Goal: Information Seeking & Learning: Learn about a topic

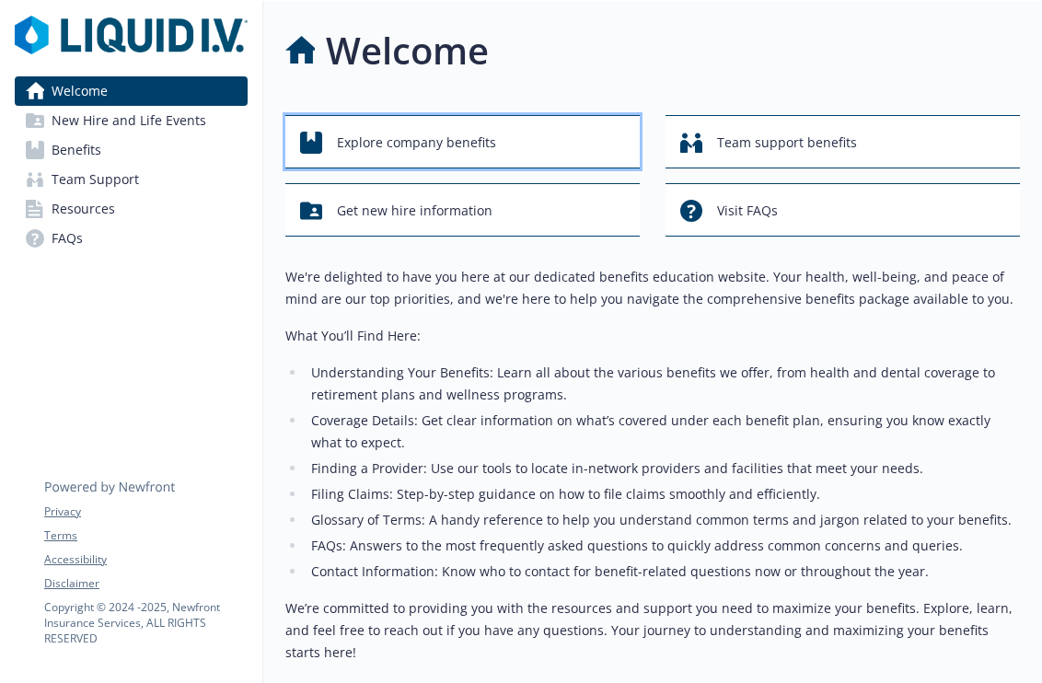
click at [549, 148] on div "Explore company benefits" at bounding box center [465, 142] width 331 height 35
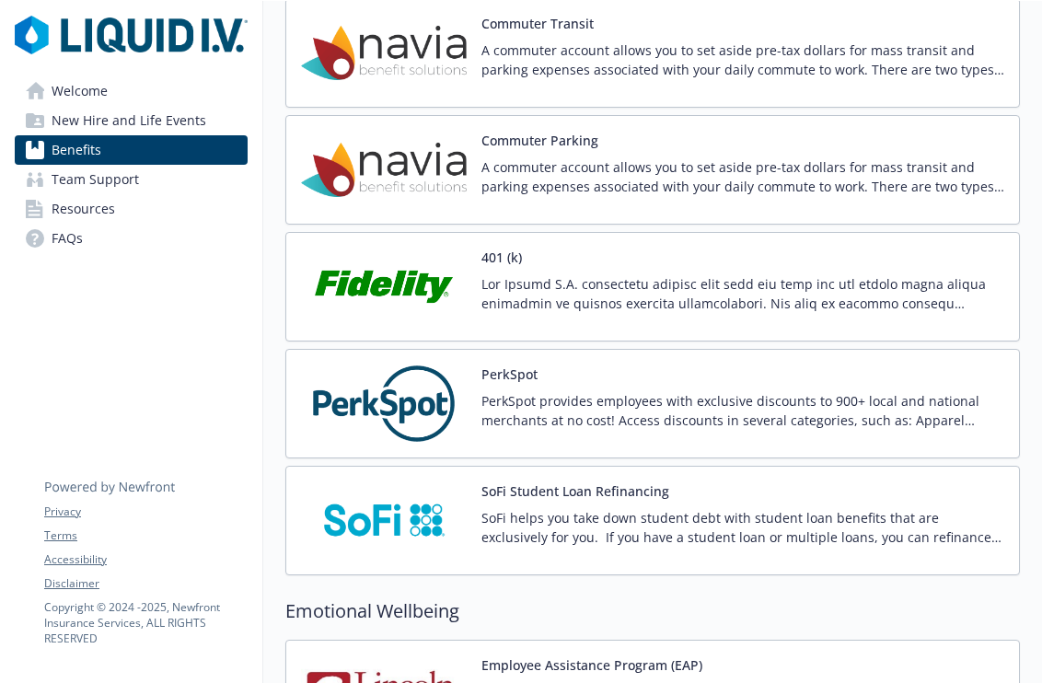
click at [412, 274] on img at bounding box center [384, 287] width 166 height 78
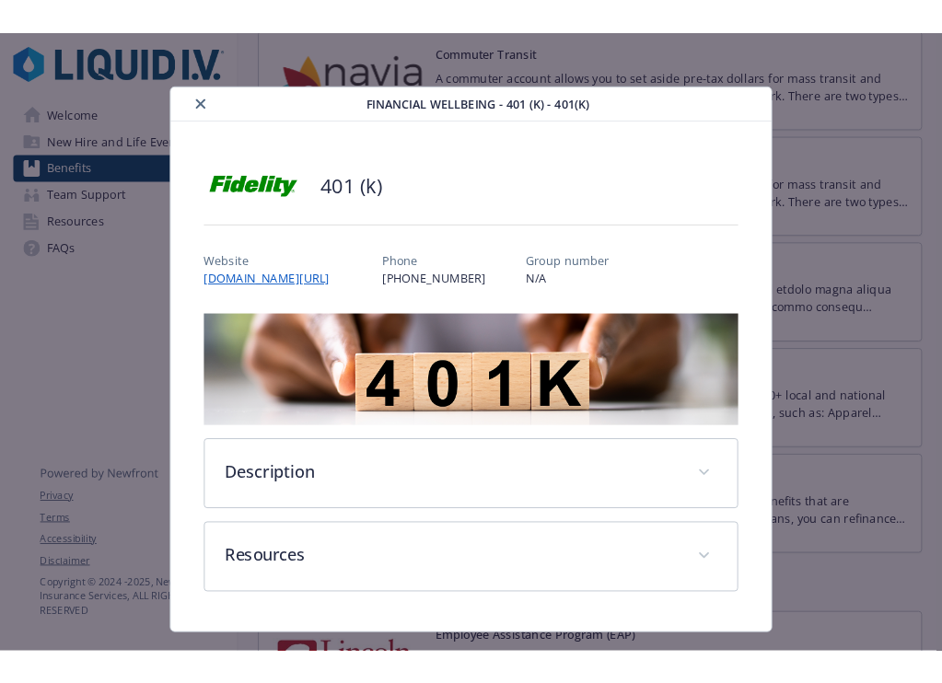
scroll to position [39, 0]
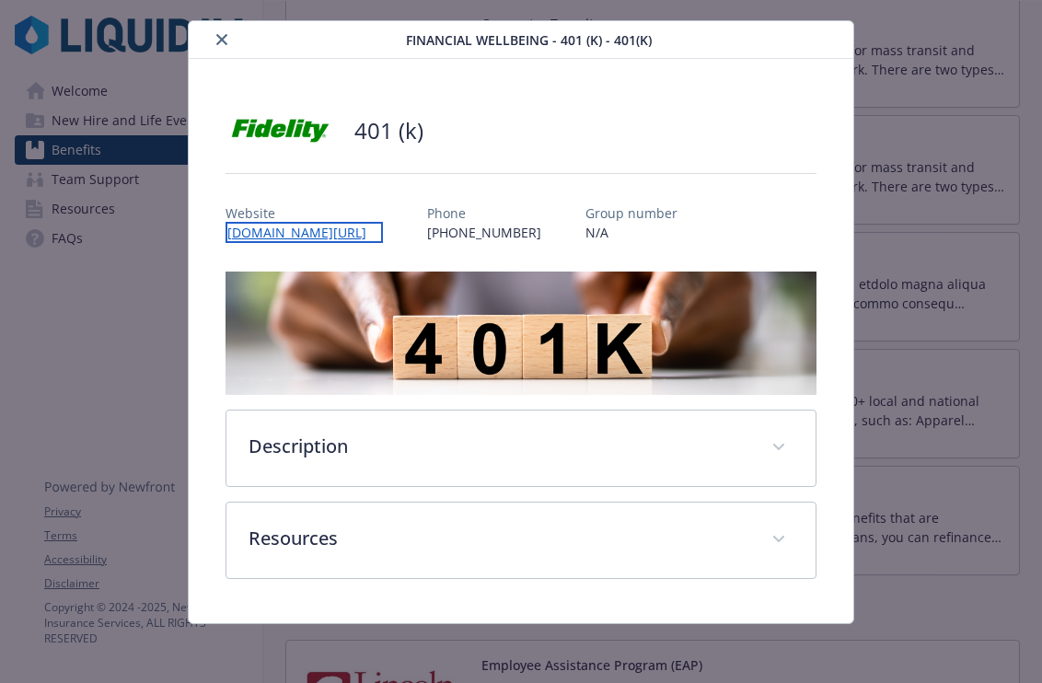
click at [325, 229] on link "[DOMAIN_NAME][URL]" at bounding box center [304, 232] width 157 height 21
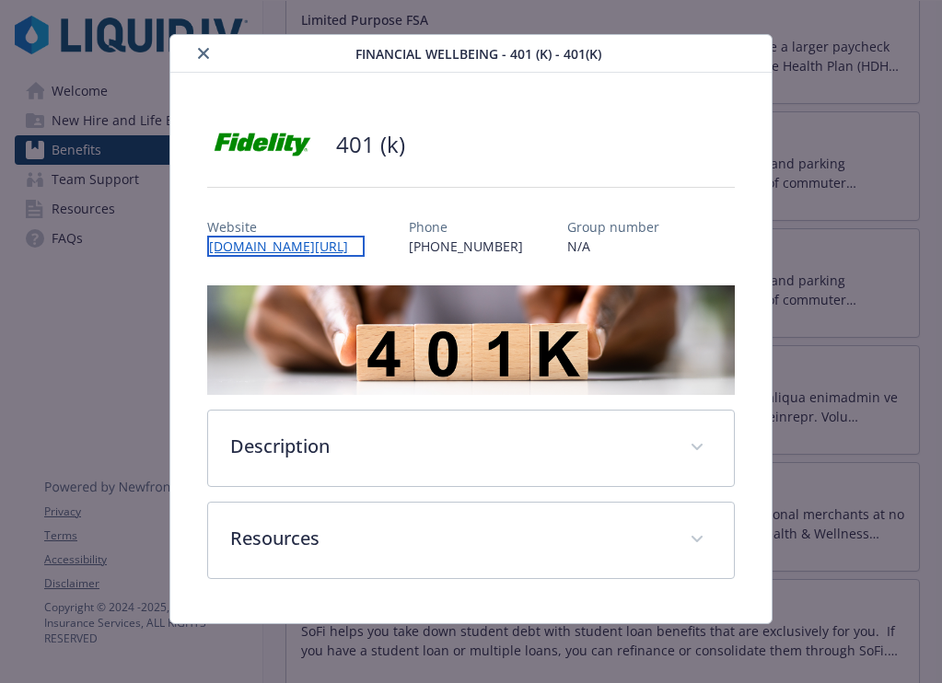
scroll to position [25, 0]
click at [204, 60] on button "close" at bounding box center [203, 53] width 22 height 22
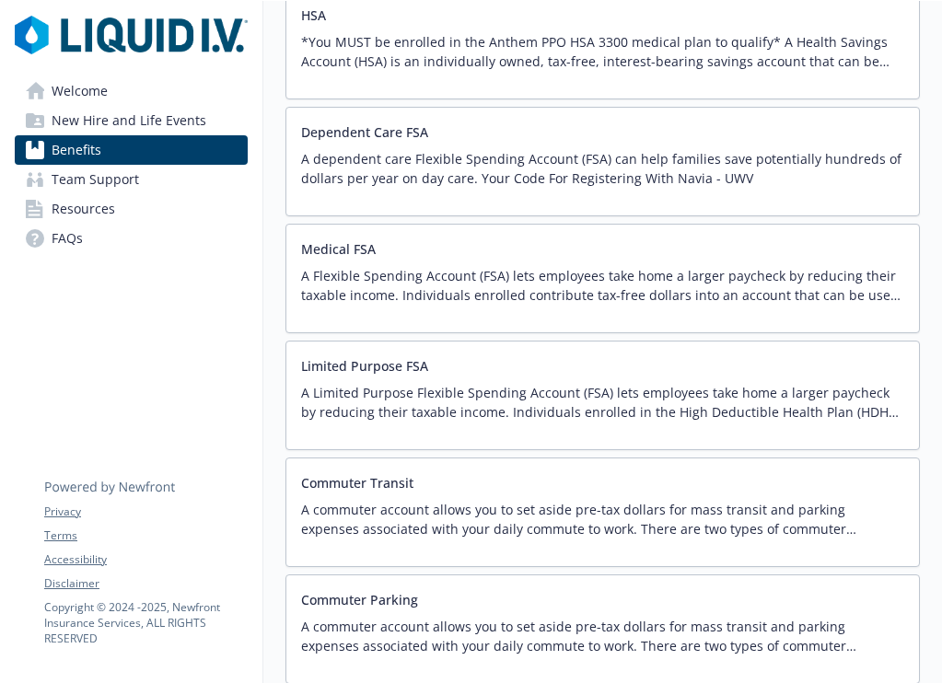
scroll to position [2554, 0]
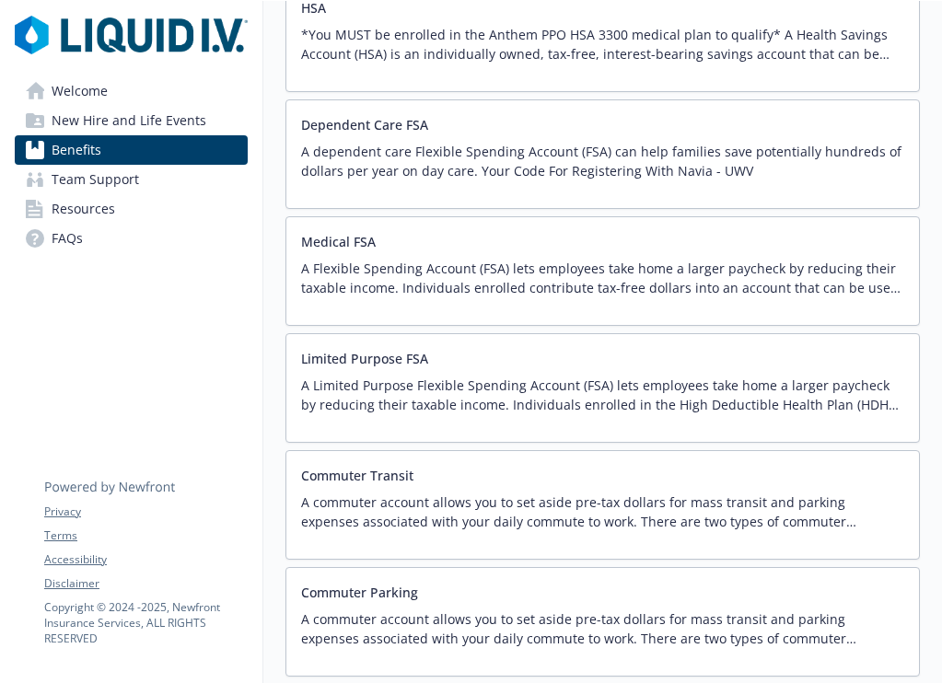
click at [528, 405] on p "A Limited Purpose Flexible Spending Account (FSA) lets employees take home a la…" at bounding box center [602, 395] width 603 height 39
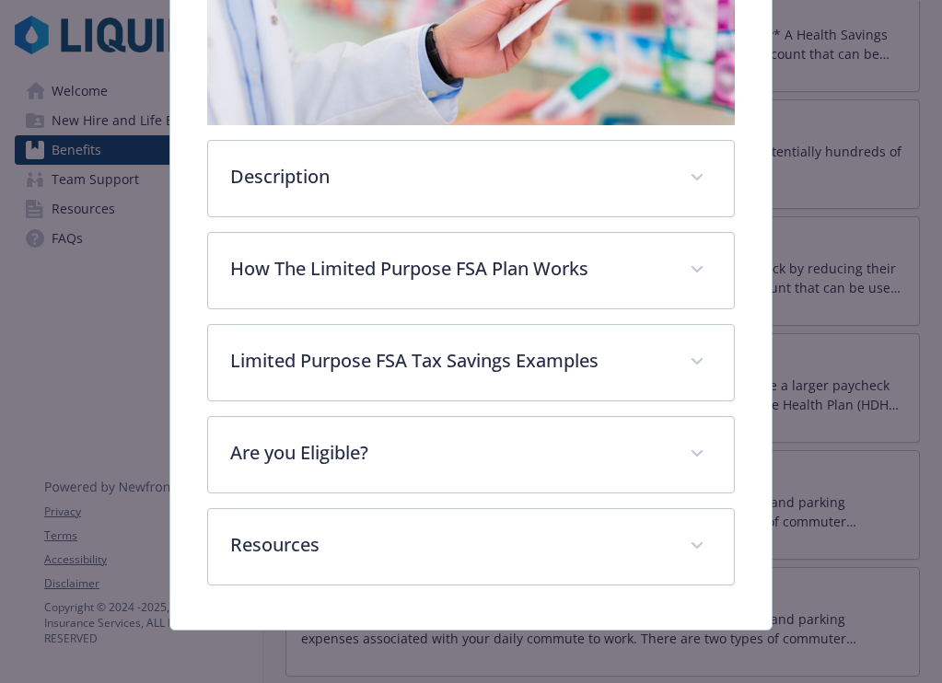
scroll to position [384, 0]
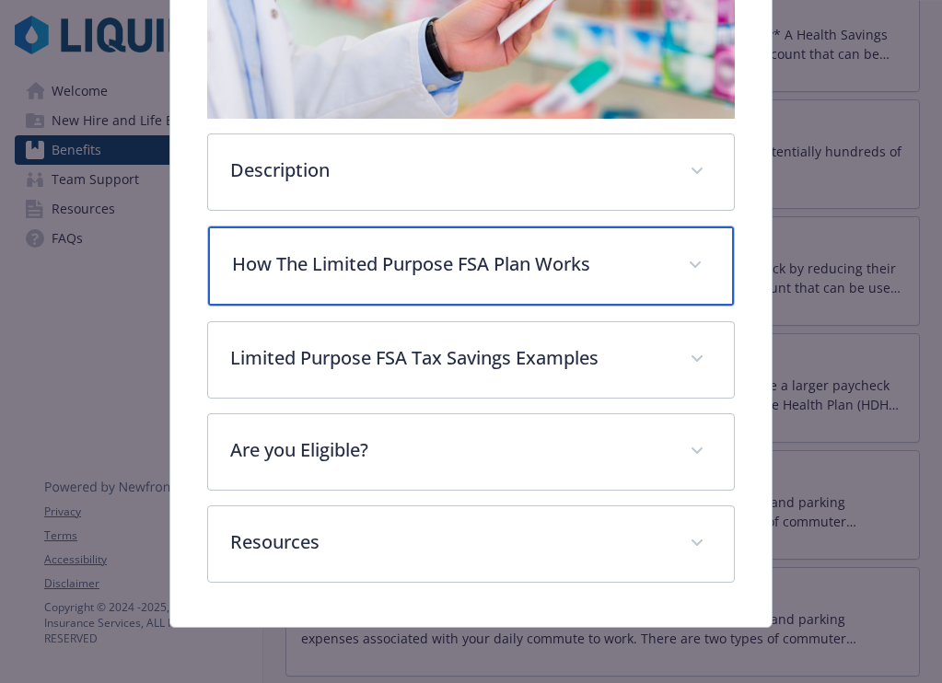
click at [532, 261] on p "How The Limited Purpose FSA Plan Works" at bounding box center [449, 264] width 434 height 28
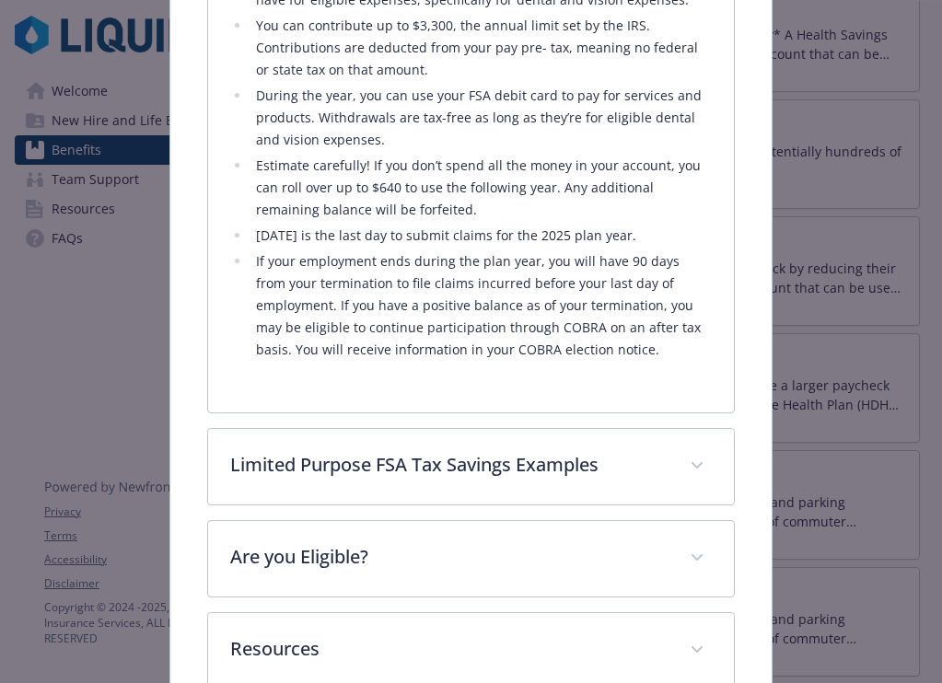
scroll to position [815, 0]
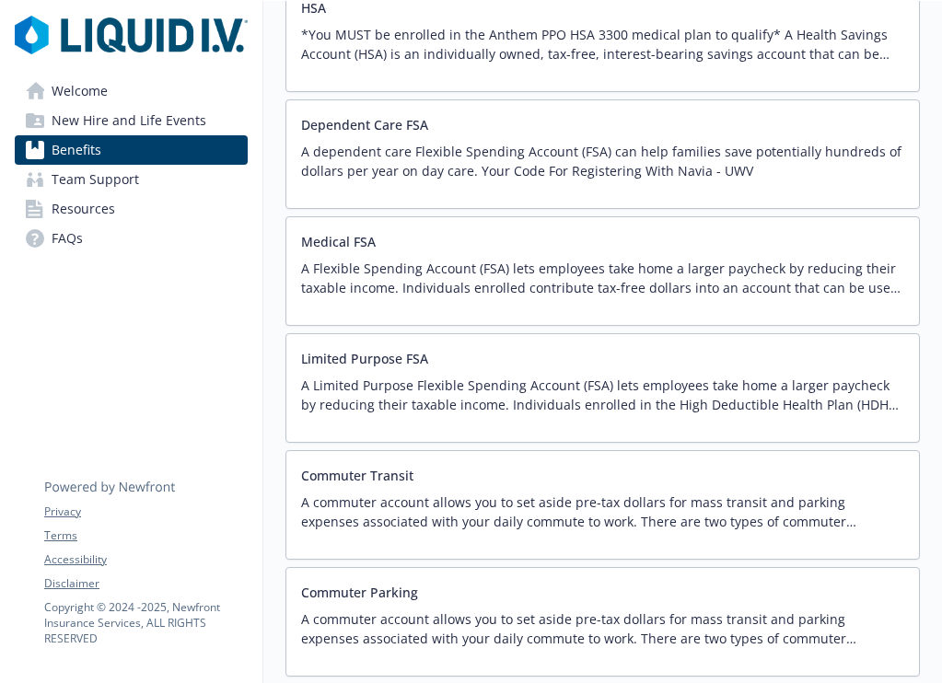
click at [500, 419] on div "A Limited Purpose Flexible Spending Account (FSA) lets employees take home a la…" at bounding box center [602, 402] width 603 height 52
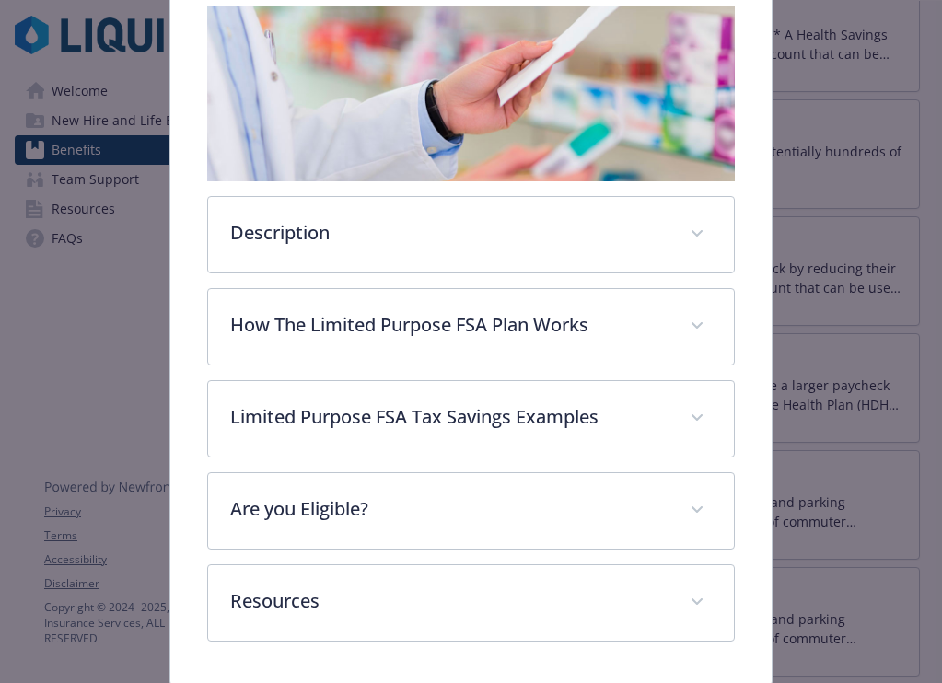
scroll to position [353, 0]
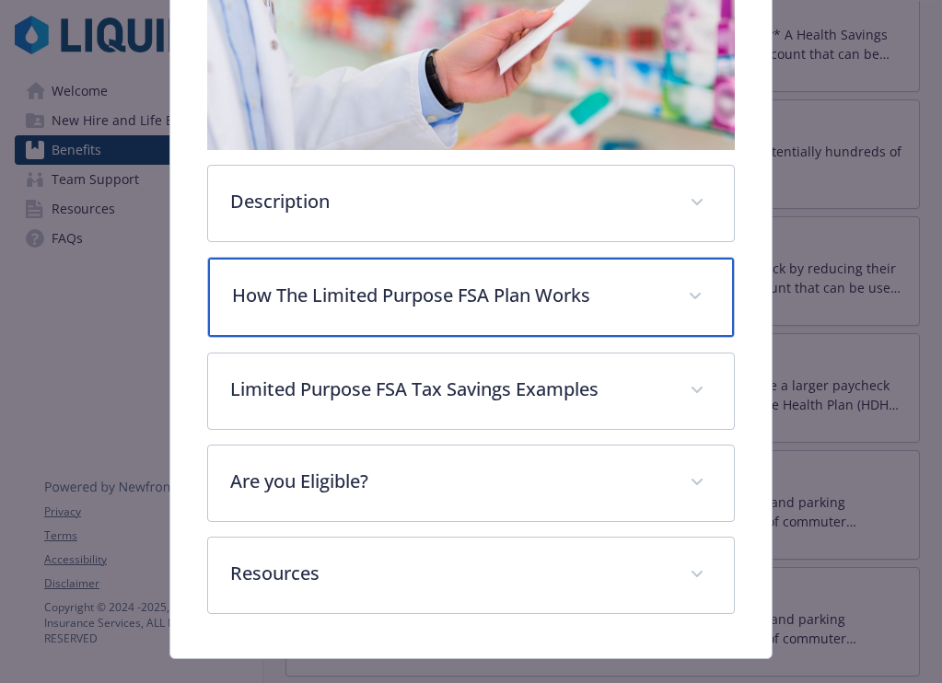
click at [453, 326] on div "How The Limited Purpose FSA Plan Works" at bounding box center [471, 297] width 526 height 79
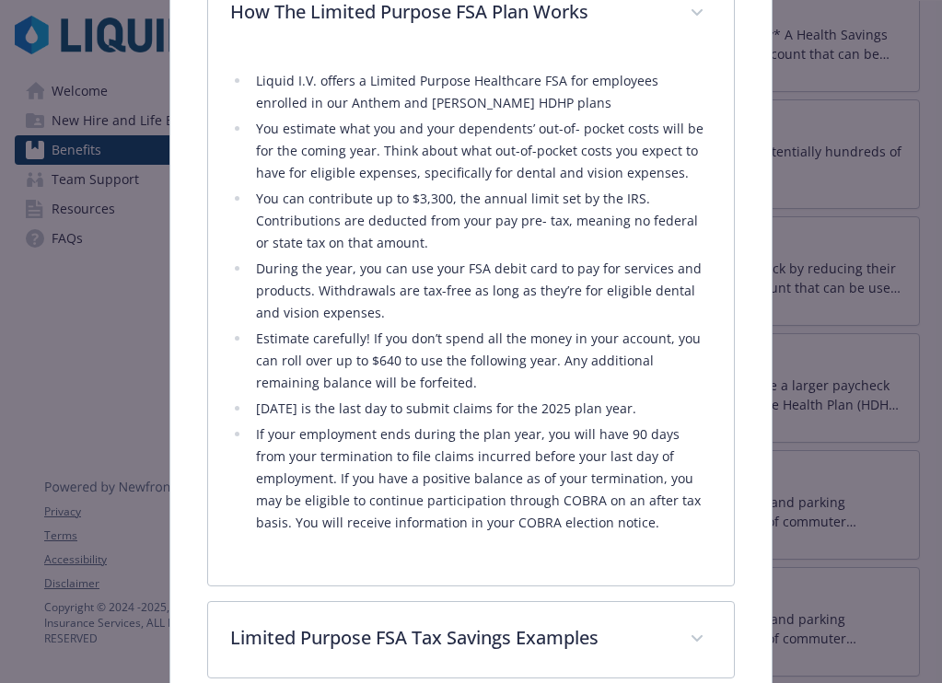
scroll to position [633, 0]
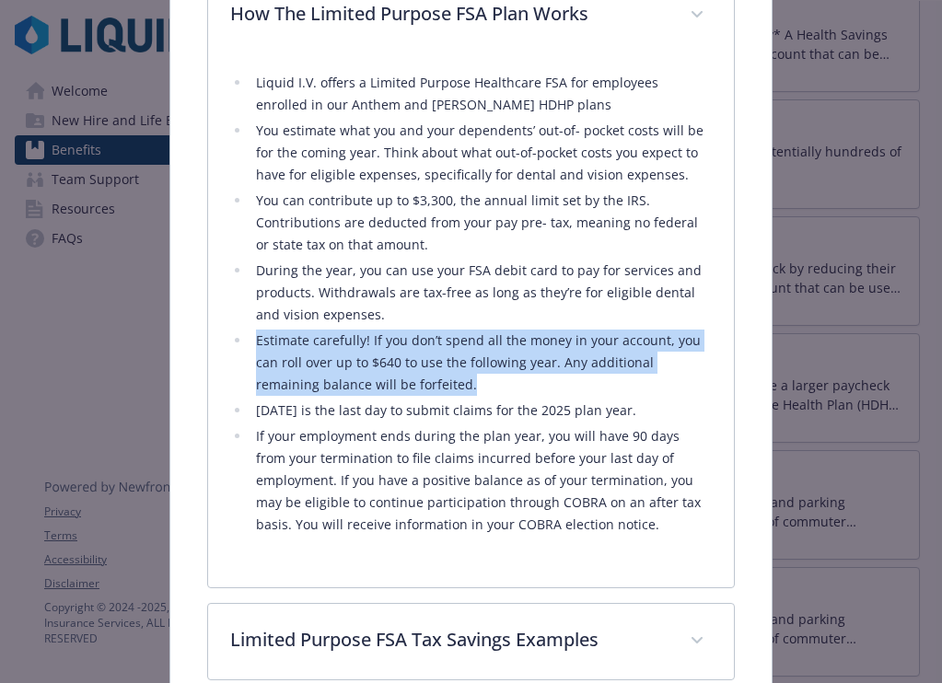
drag, startPoint x: 415, startPoint y: 384, endPoint x: 250, endPoint y: 337, distance: 171.4
click at [250, 337] on li "Estimate carefully! If you don’t spend all the money in your account, you can r…" at bounding box center [480, 363] width 461 height 66
click at [342, 391] on li "Estimate carefully! If you don’t spend all the money in your account, you can r…" at bounding box center [480, 363] width 461 height 66
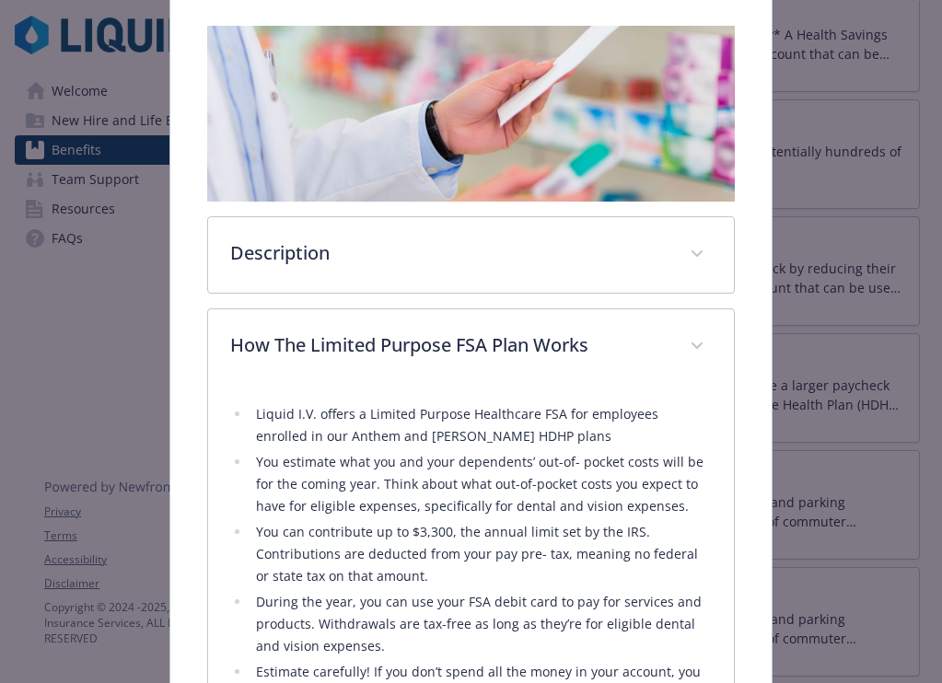
scroll to position [0, 0]
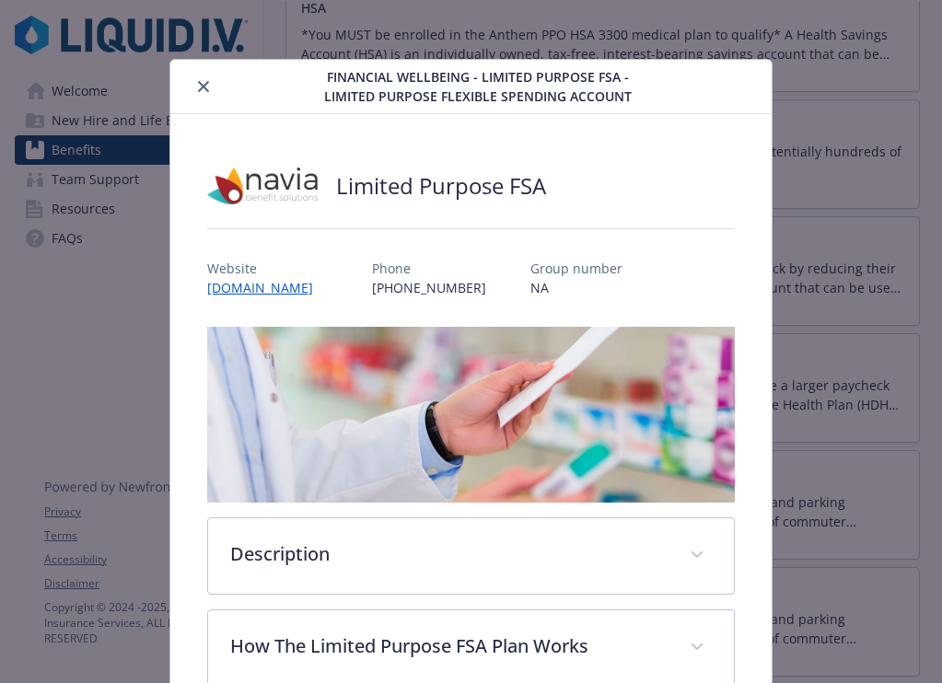
click at [196, 85] on button "close" at bounding box center [203, 87] width 22 height 22
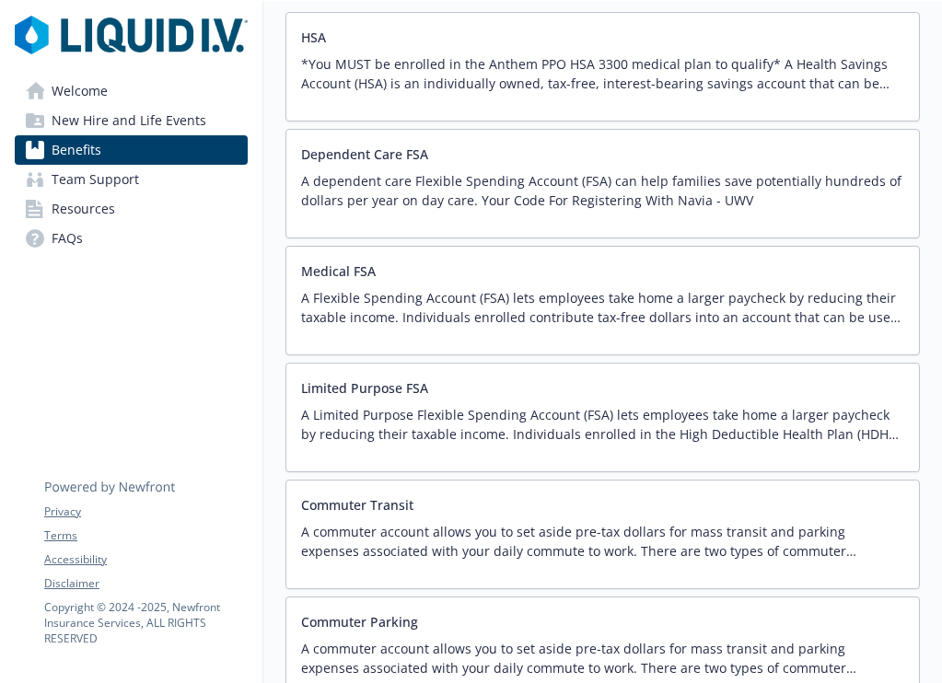
scroll to position [2529, 0]
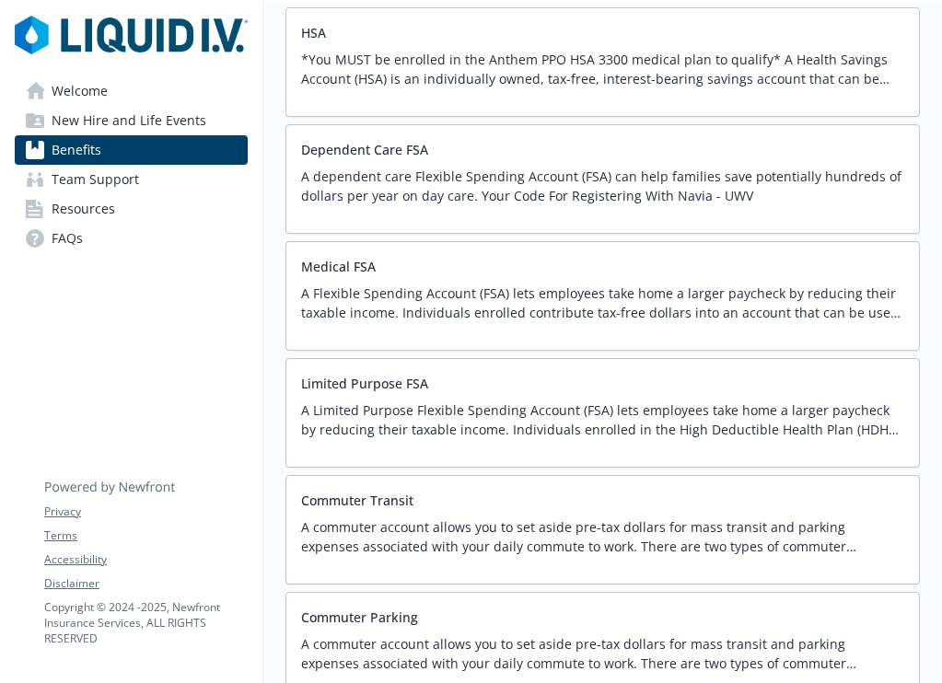
click at [568, 69] on p "*You MUST be enrolled in the Anthem PPO HSA 3300 medical plan to qualify* A Hea…" at bounding box center [602, 69] width 603 height 39
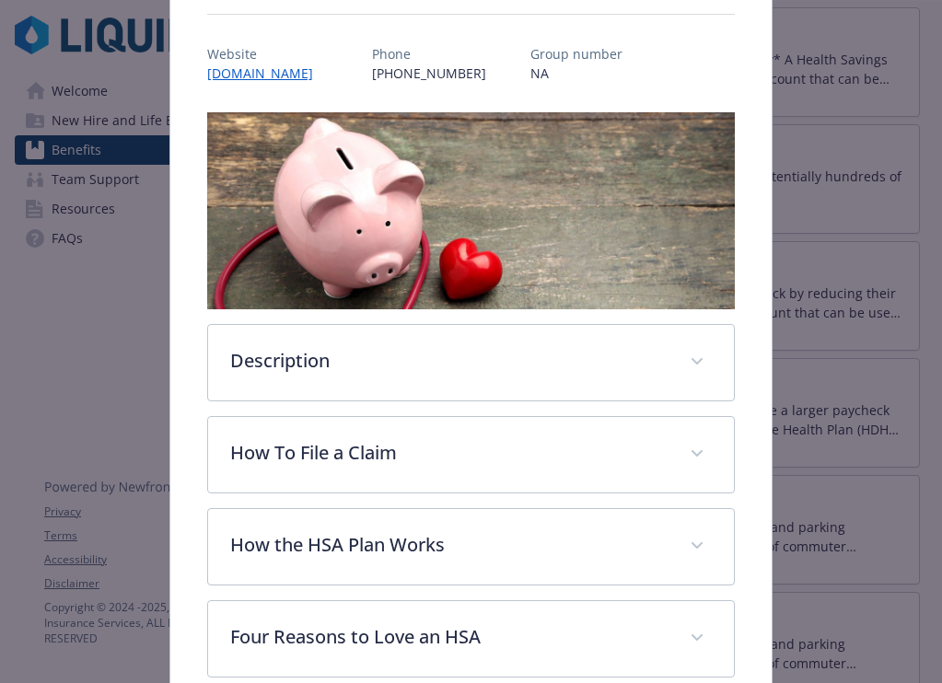
scroll to position [243, 0]
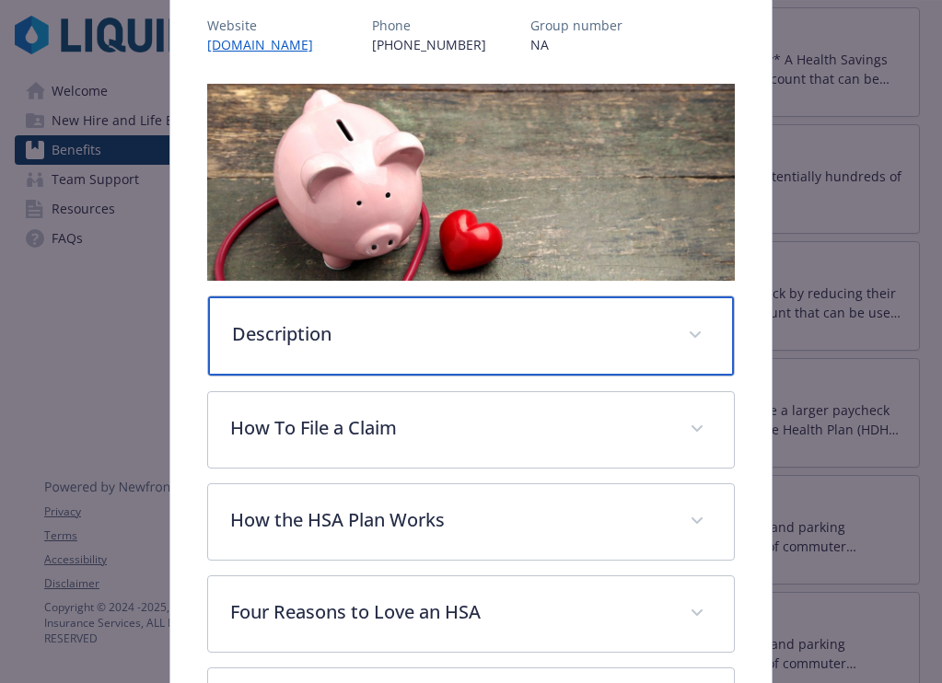
click at [481, 348] on div "Description" at bounding box center [471, 336] width 526 height 79
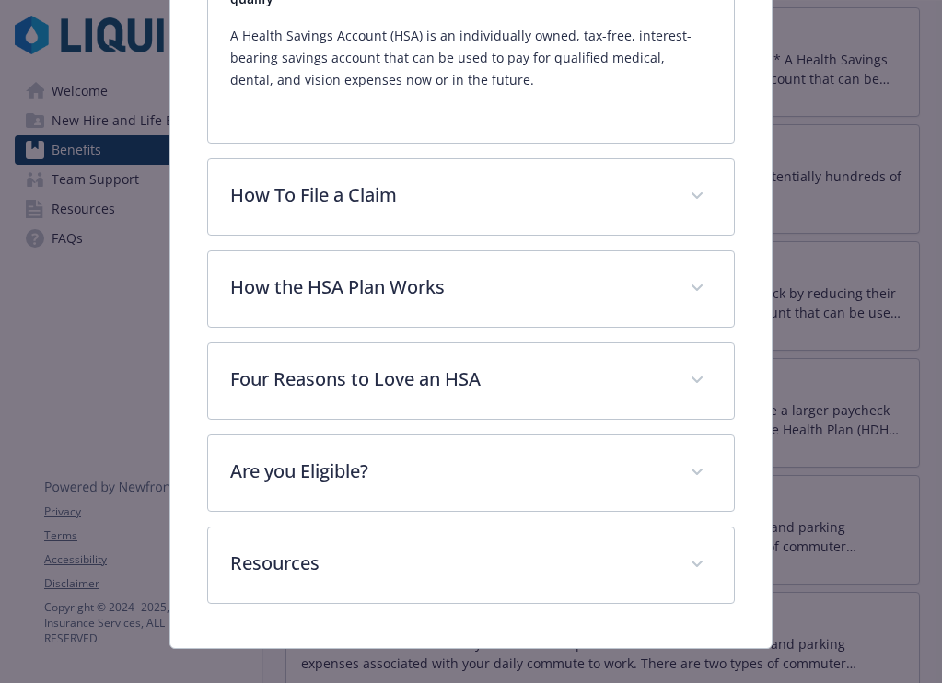
scroll to position [670, 0]
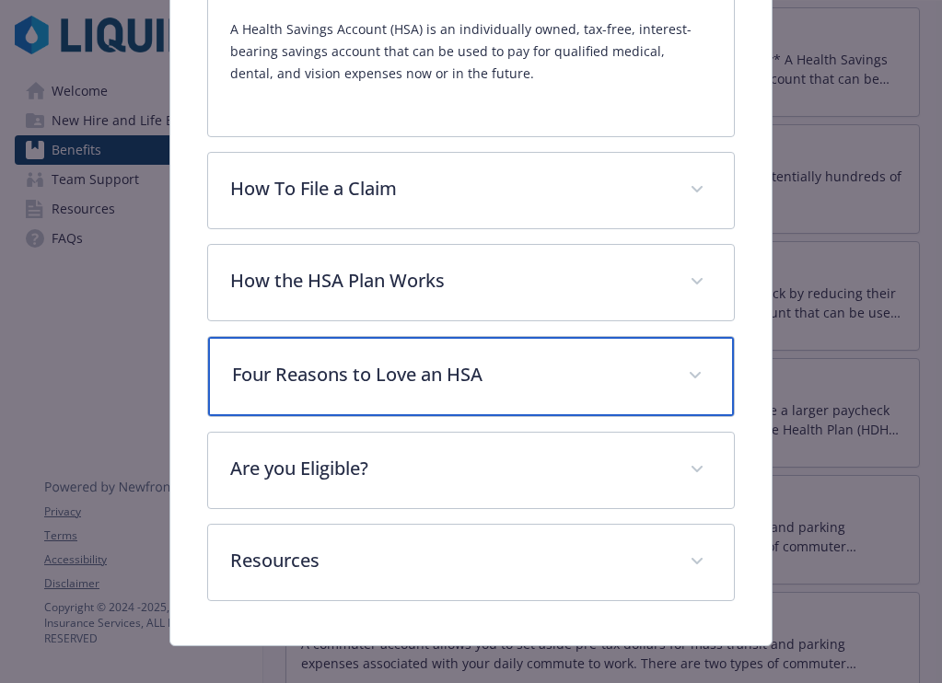
click at [491, 337] on div "Four Reasons to Love an HSA" at bounding box center [471, 376] width 526 height 79
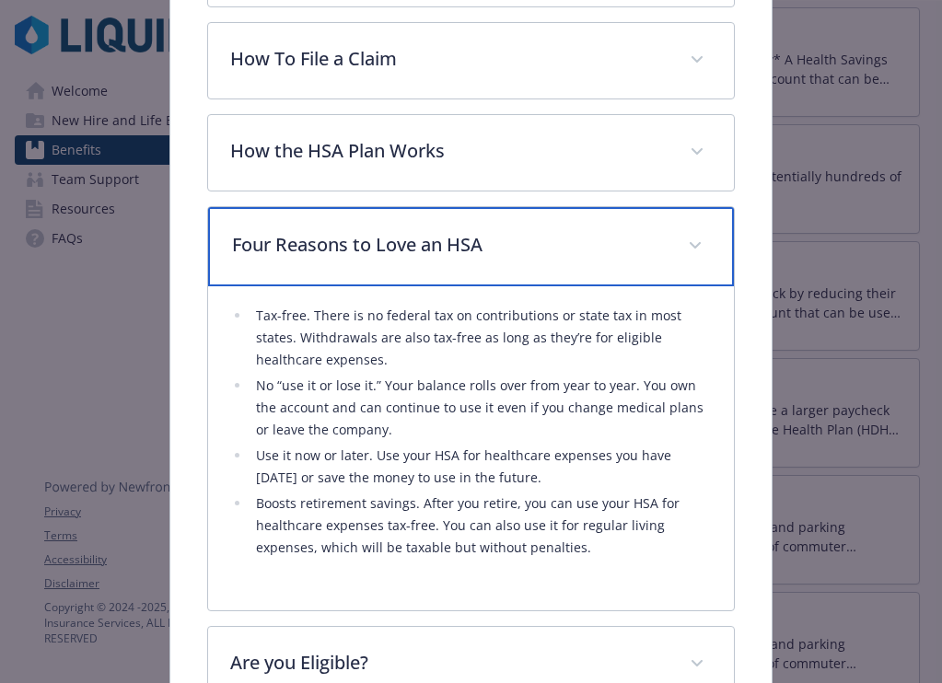
scroll to position [828, 0]
